Goal: Information Seeking & Learning: Learn about a topic

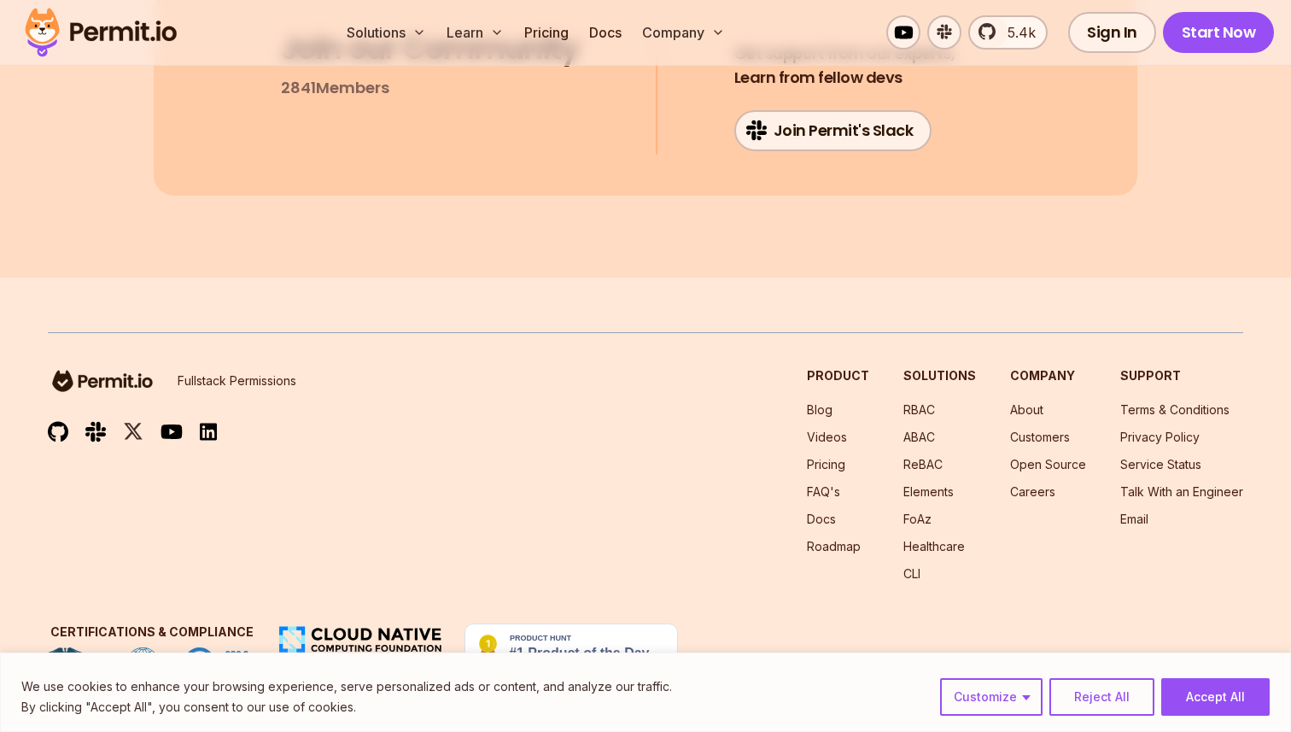
scroll to position [12131, 0]
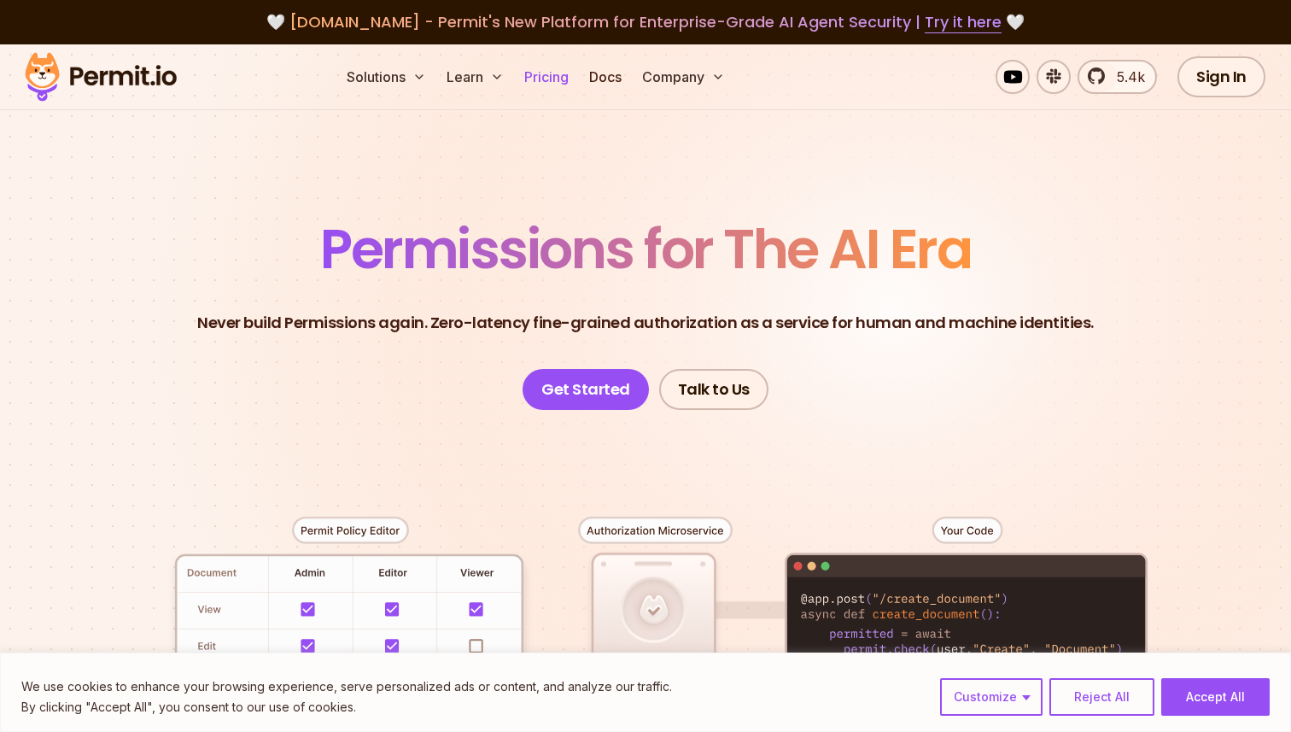
click at [548, 83] on link "Pricing" at bounding box center [546, 77] width 58 height 34
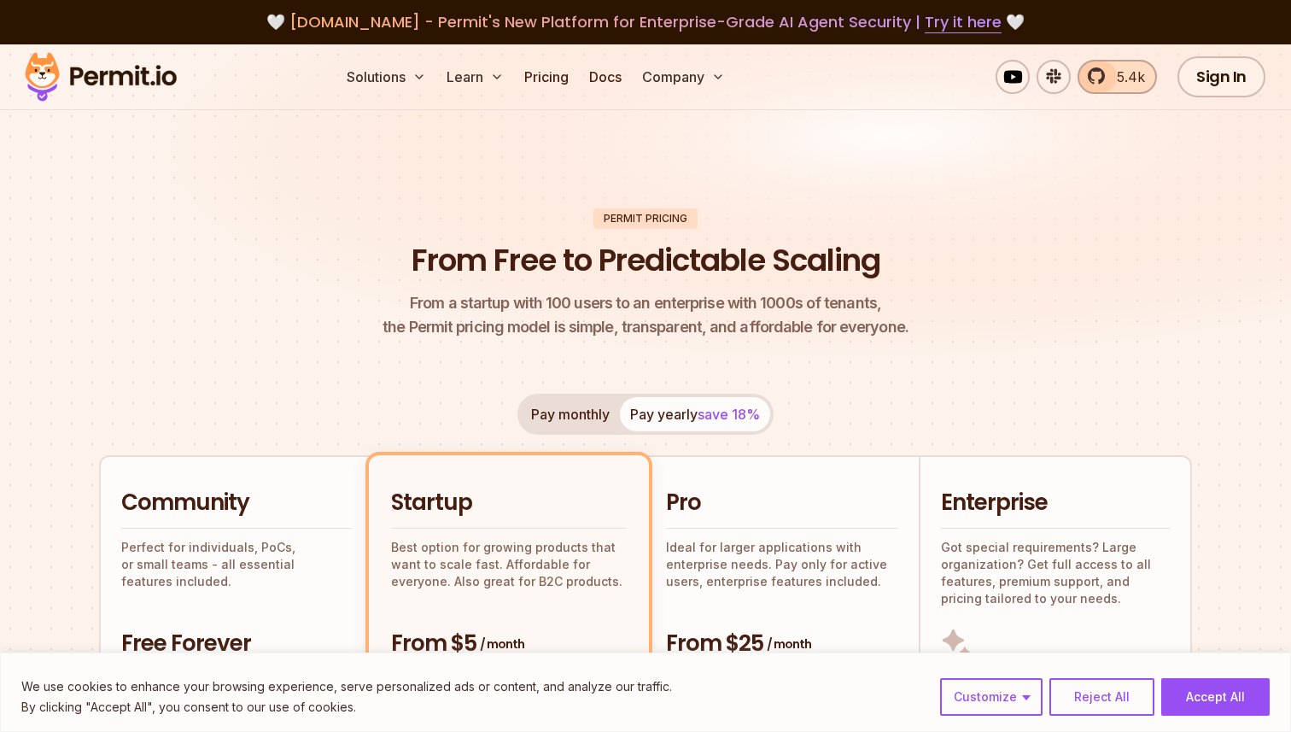
click at [1099, 79] on link "5.4k" at bounding box center [1116, 77] width 79 height 34
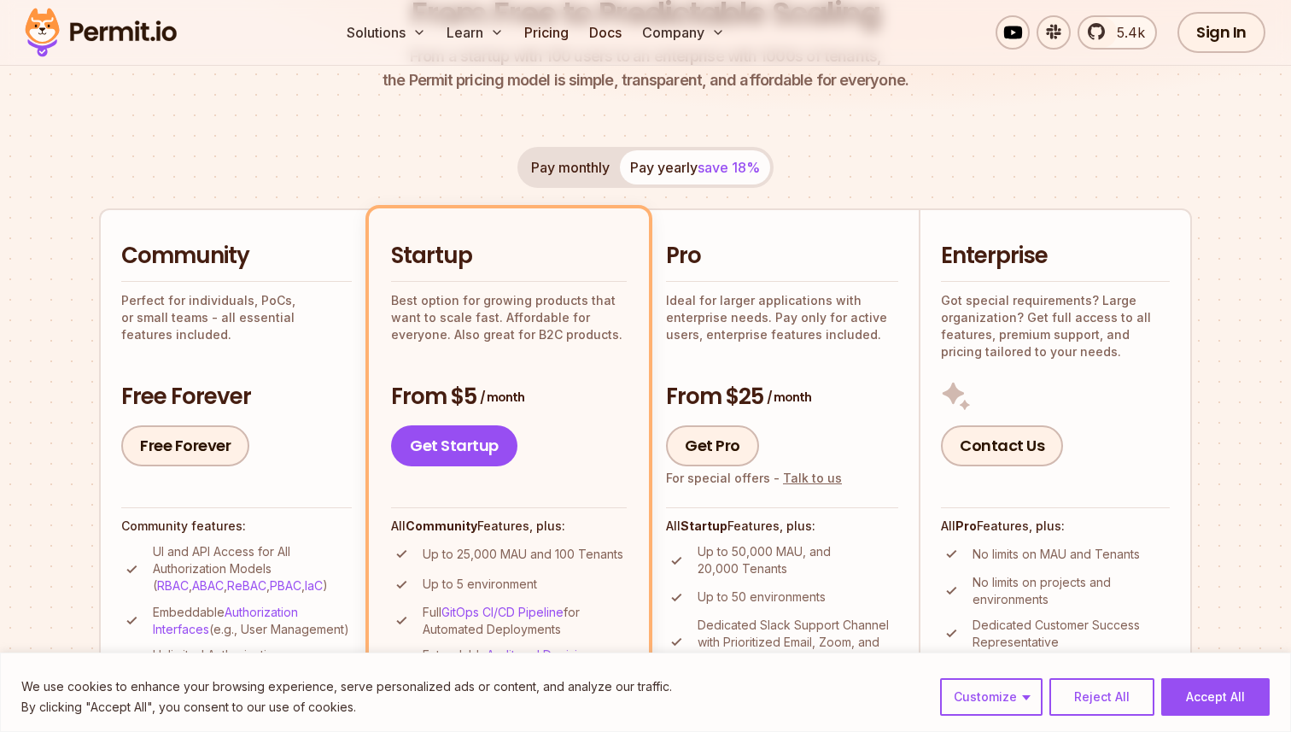
scroll to position [397, 0]
